Goal: Task Accomplishment & Management: Use online tool/utility

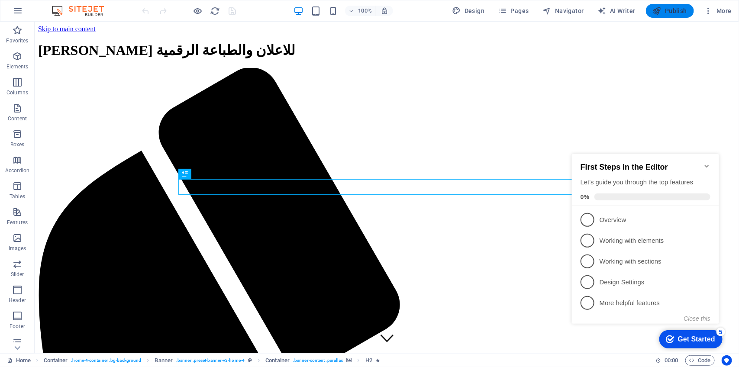
click at [663, 12] on span "Publish" at bounding box center [670, 10] width 34 height 9
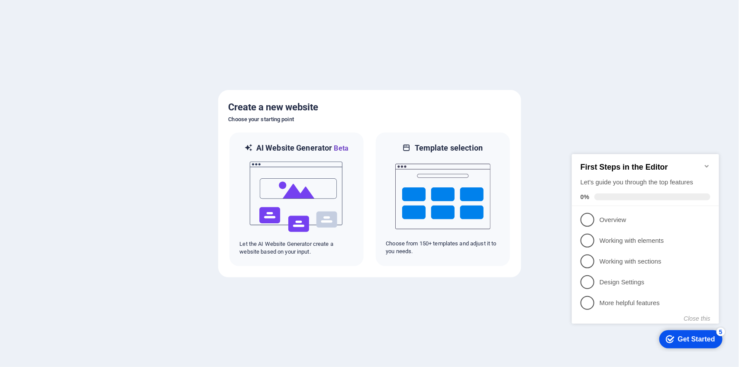
click at [416, 308] on div at bounding box center [369, 183] width 739 height 367
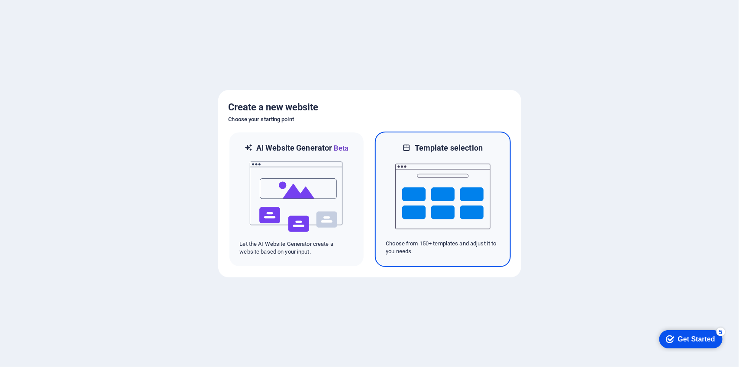
click at [443, 199] on img at bounding box center [442, 196] width 95 height 87
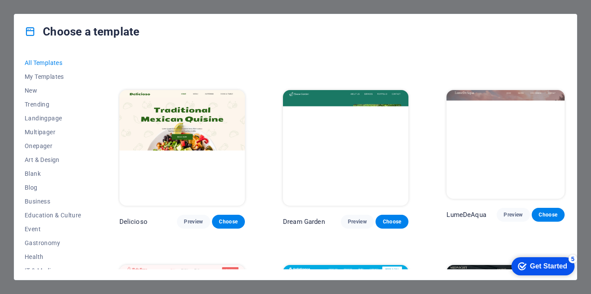
scroll to position [1255, 0]
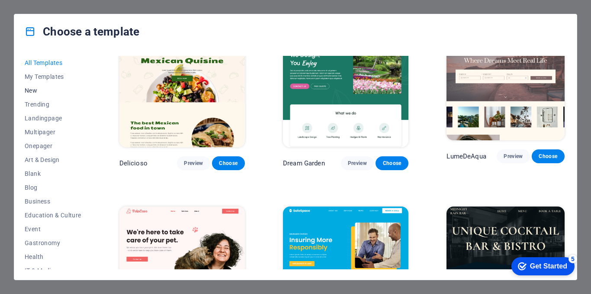
click at [35, 88] on span "New" at bounding box center [53, 90] width 57 height 7
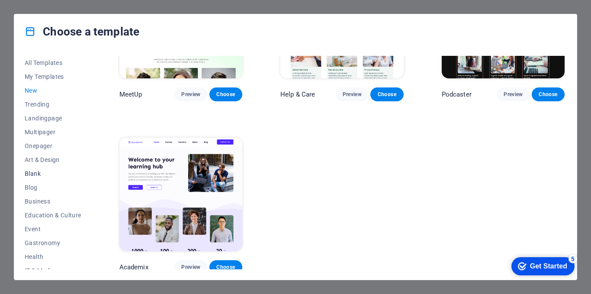
click at [48, 171] on span "Blank" at bounding box center [53, 173] width 57 height 7
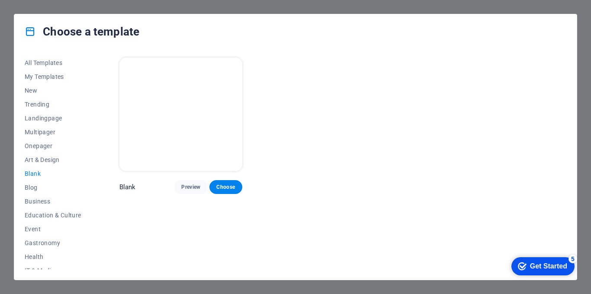
scroll to position [0, 0]
click at [224, 184] on span "Choose" at bounding box center [225, 187] width 19 height 7
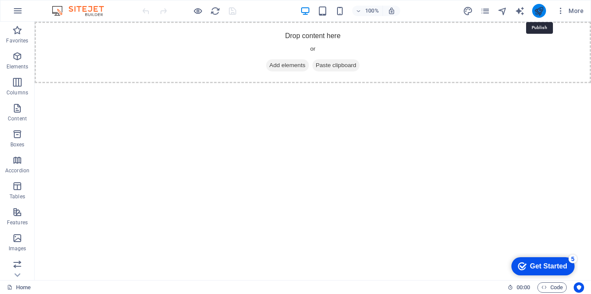
click at [542, 13] on icon "publish" at bounding box center [539, 11] width 10 height 10
